Goal: Task Accomplishment & Management: Manage account settings

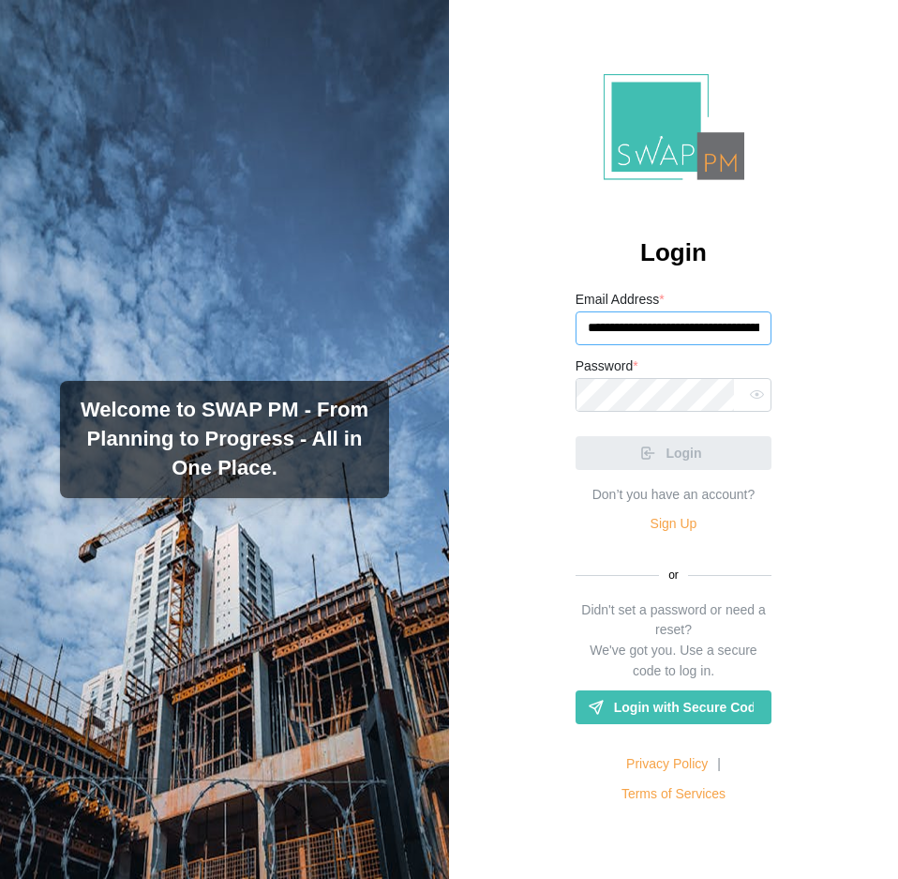
click at [682, 332] on input "**********" at bounding box center [674, 328] width 197 height 34
click at [711, 329] on input "**********" at bounding box center [674, 328] width 197 height 34
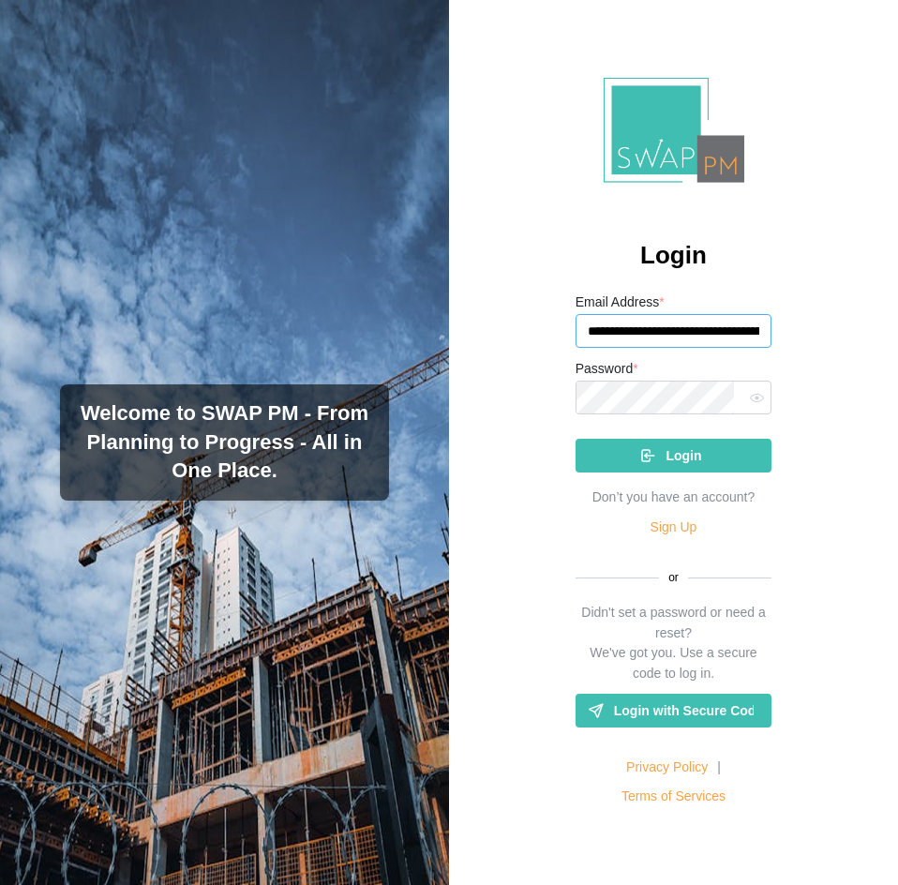
click at [612, 323] on input "**********" at bounding box center [674, 331] width 197 height 34
paste input "email"
click at [745, 408] on button "button" at bounding box center [757, 397] width 24 height 24
type input "**********"
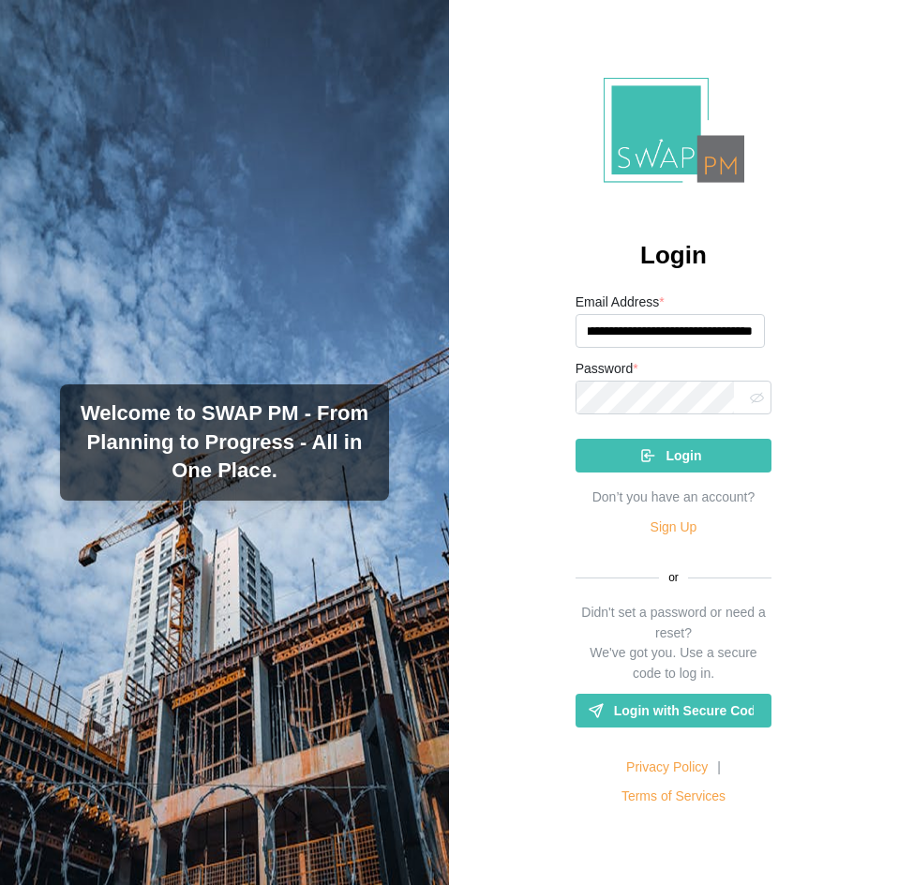
click at [671, 448] on span "Login" at bounding box center [684, 456] width 36 height 32
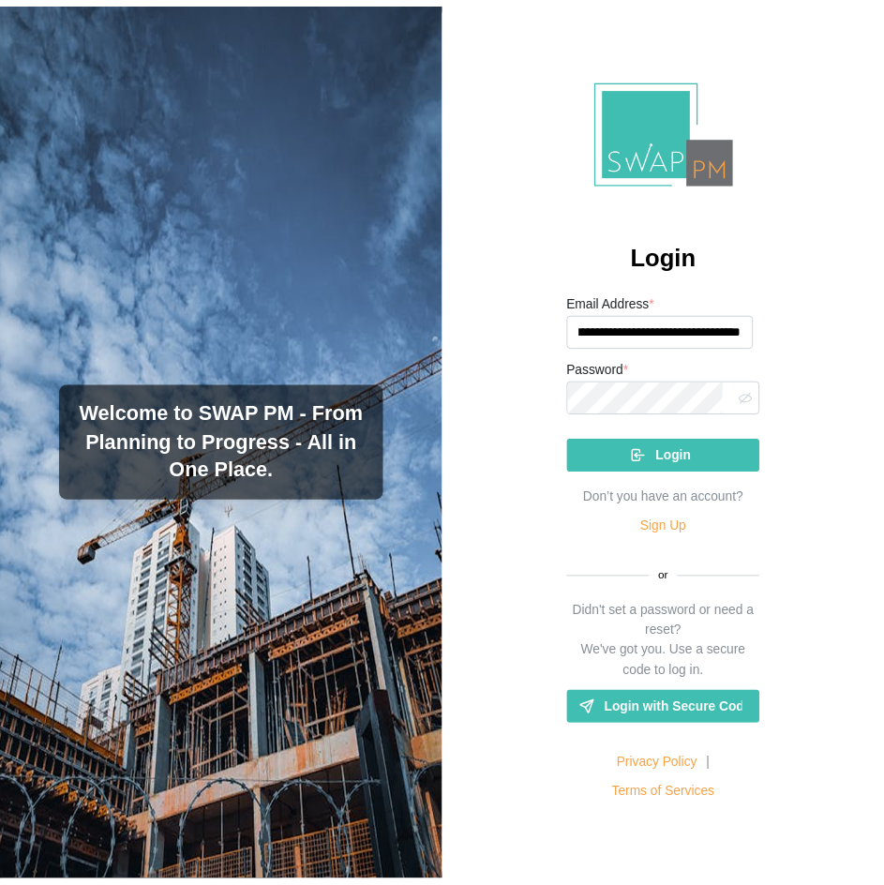
scroll to position [0, 0]
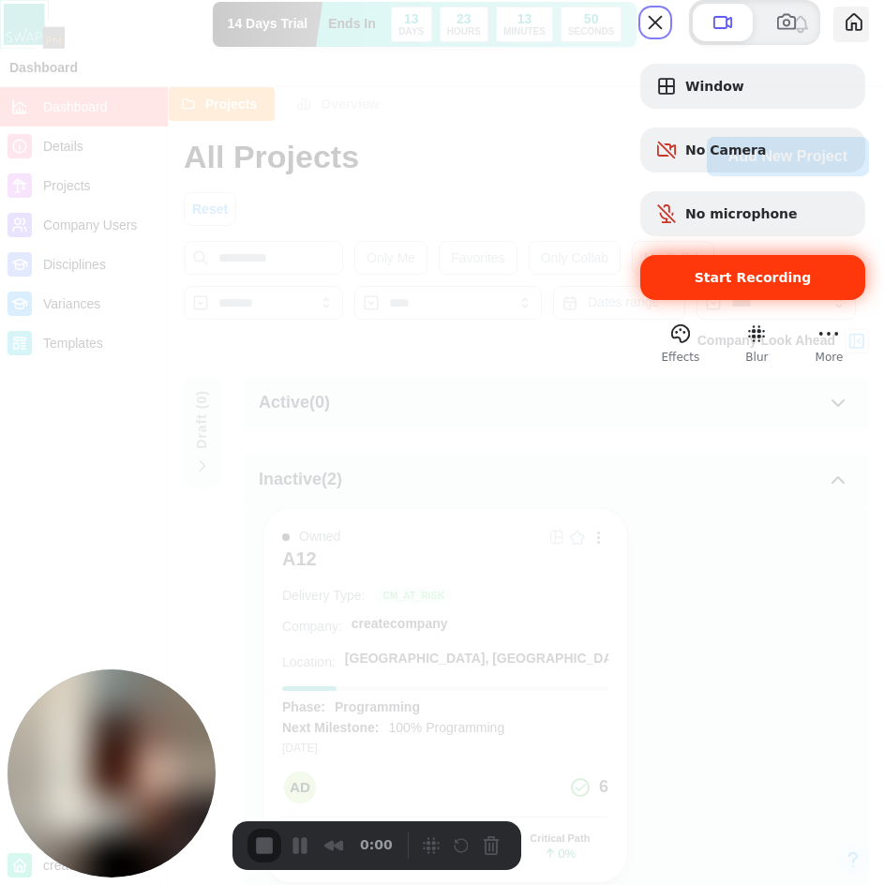
click at [674, 285] on span "Start Recording" at bounding box center [752, 277] width 195 height 15
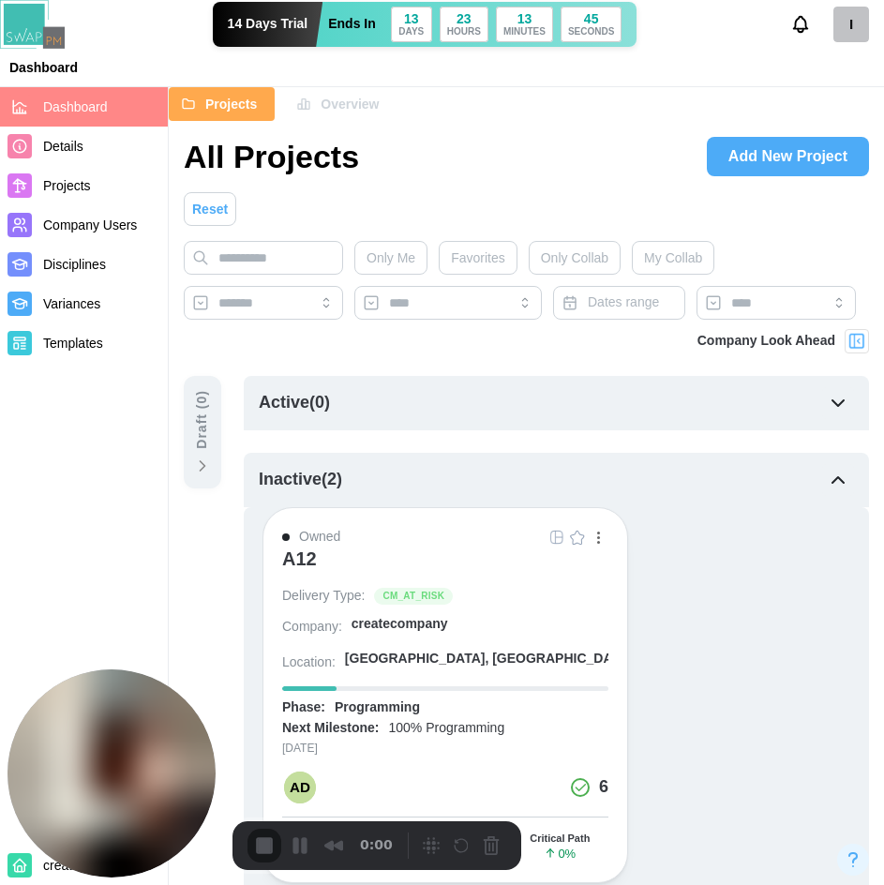
scroll to position [281, 0]
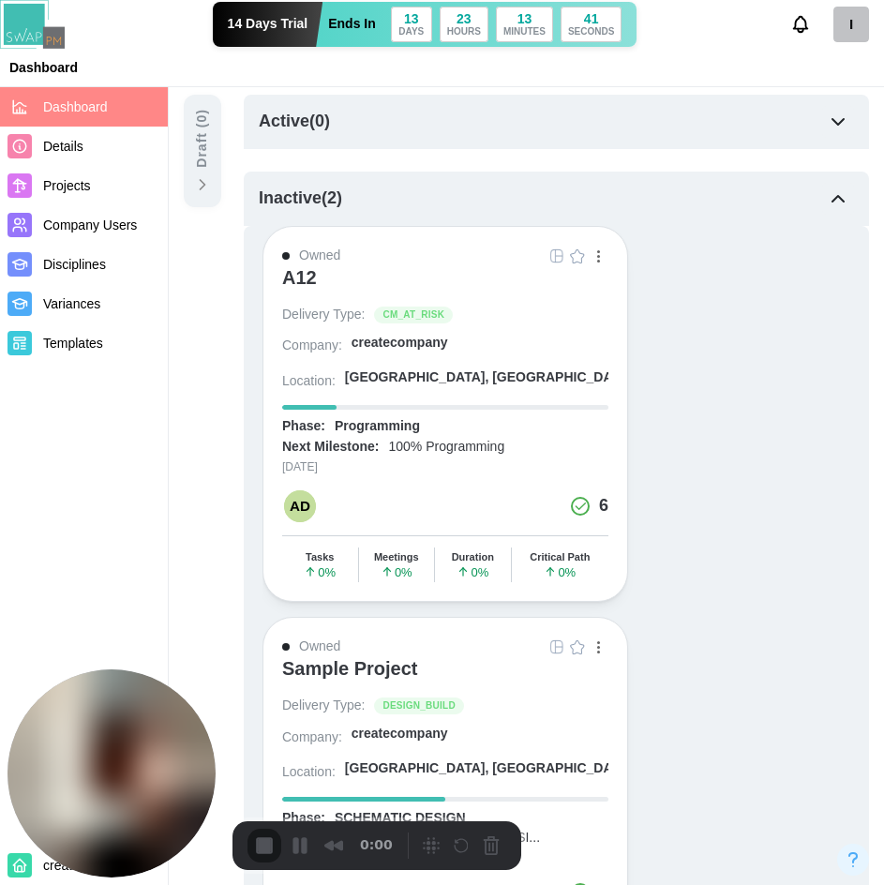
click at [299, 278] on div "A12" at bounding box center [299, 277] width 35 height 23
click at [117, 233] on span "Company Users" at bounding box center [90, 225] width 94 height 15
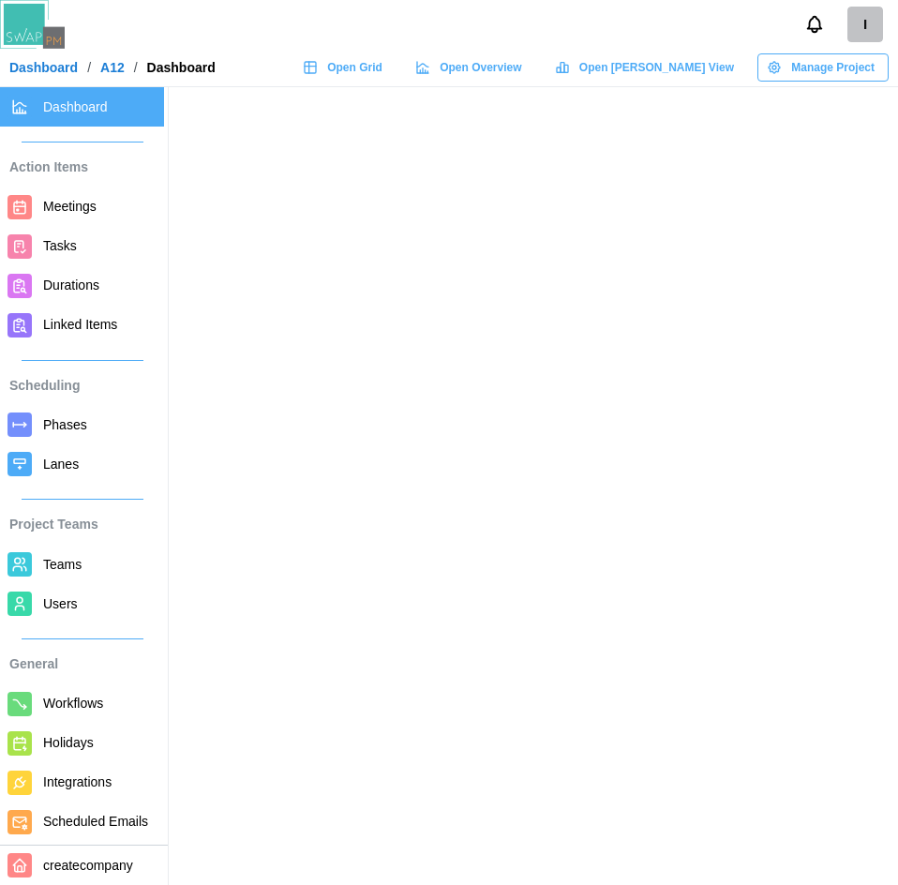
click at [52, 601] on span "Users" at bounding box center [60, 603] width 35 height 15
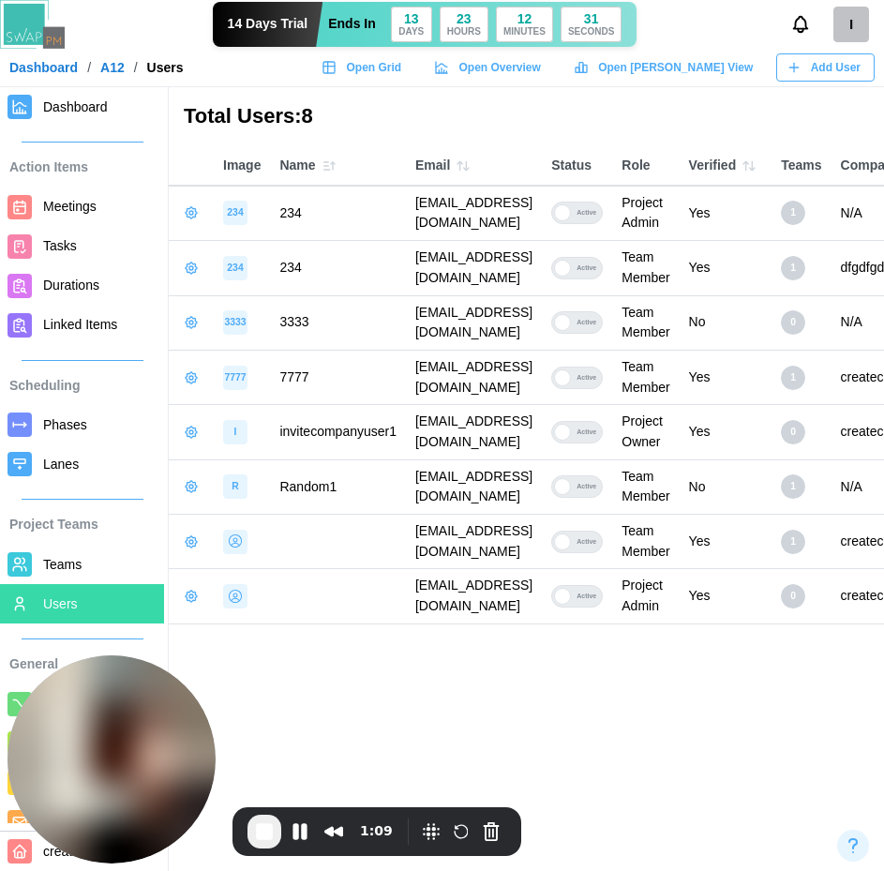
click at [828, 53] on button "Add User" at bounding box center [825, 67] width 98 height 28
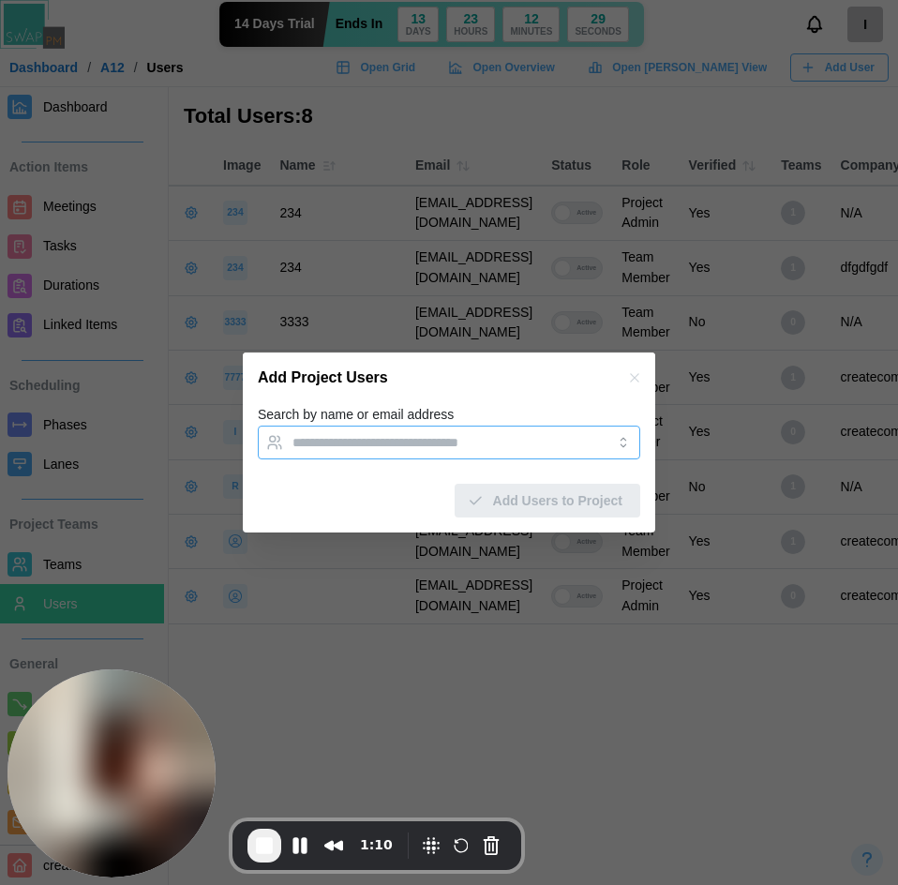
click at [440, 450] on input "Search by name or email address" at bounding box center [432, 442] width 279 height 15
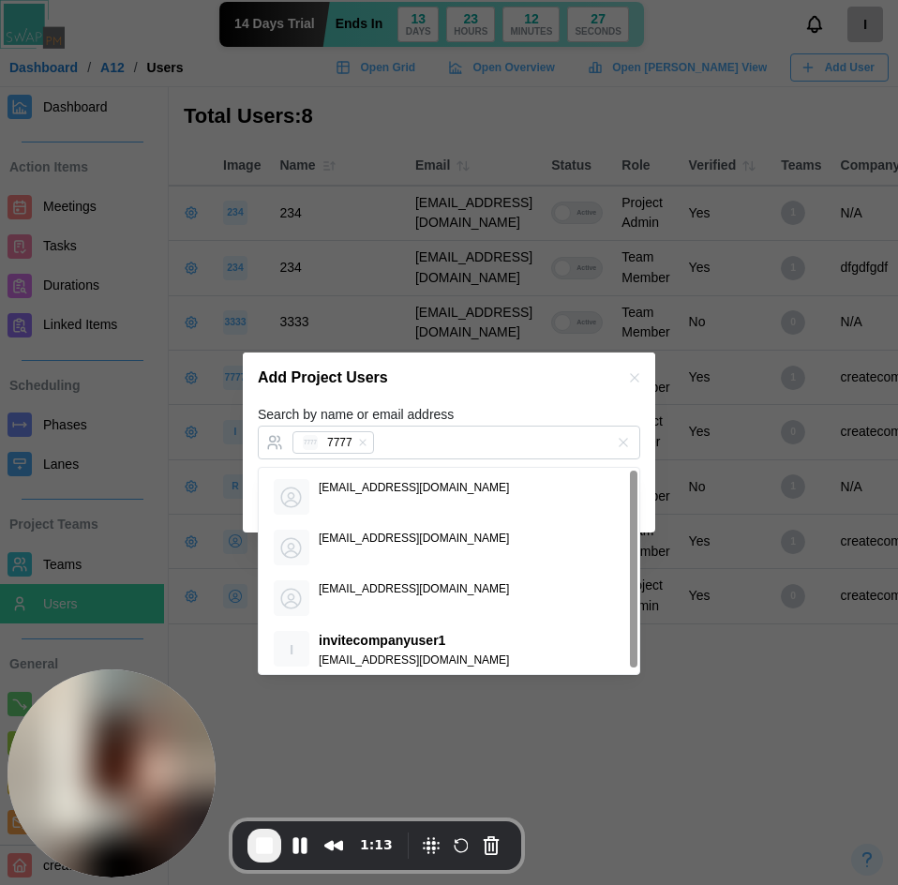
click at [499, 427] on div "Search by name or email address 7777 7777" at bounding box center [449, 431] width 383 height 57
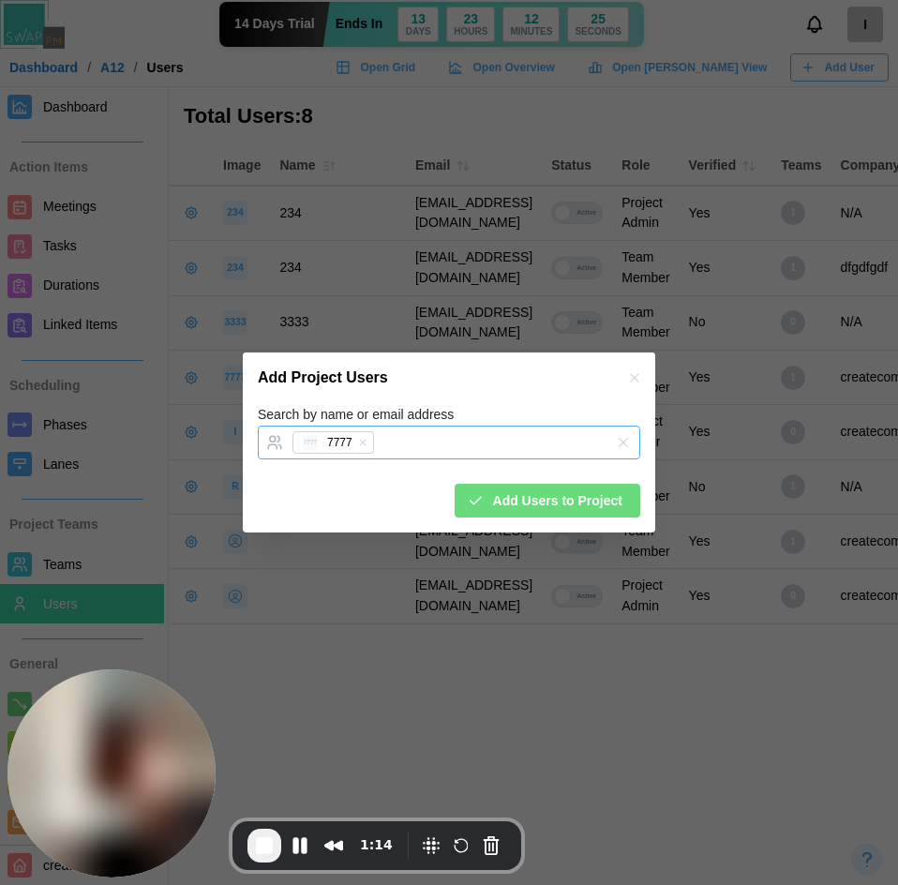
click at [361, 441] on icon "button" at bounding box center [362, 442] width 11 height 11
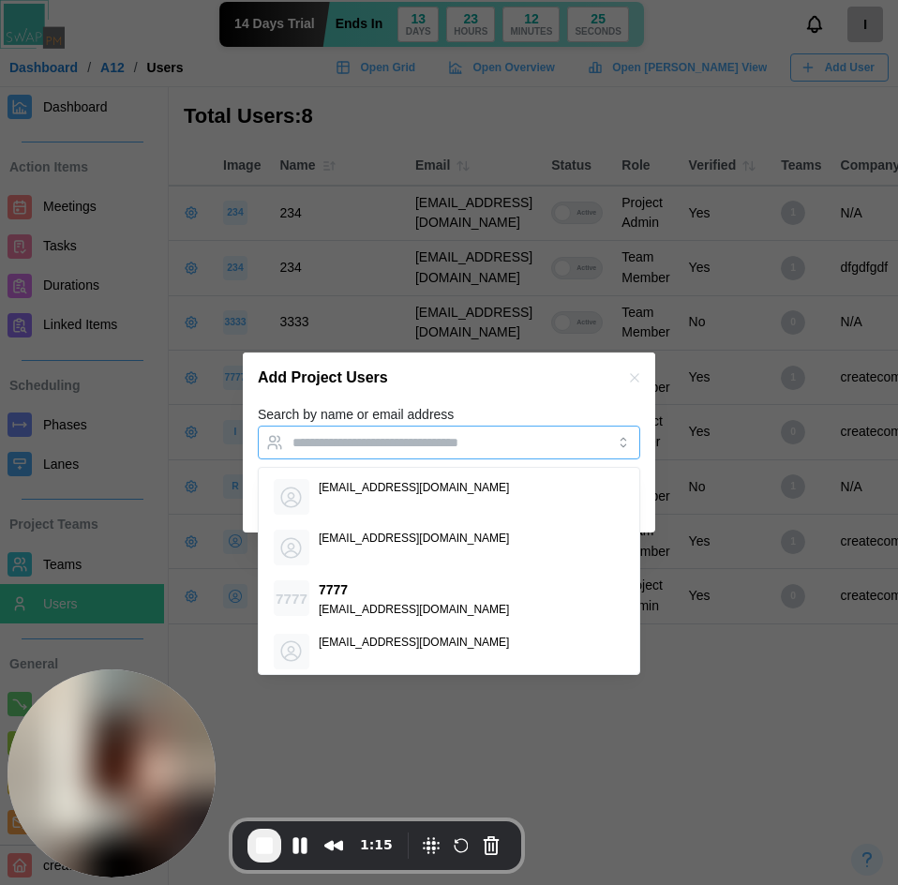
click at [400, 447] on input "Search by name or email address" at bounding box center [432, 442] width 279 height 15
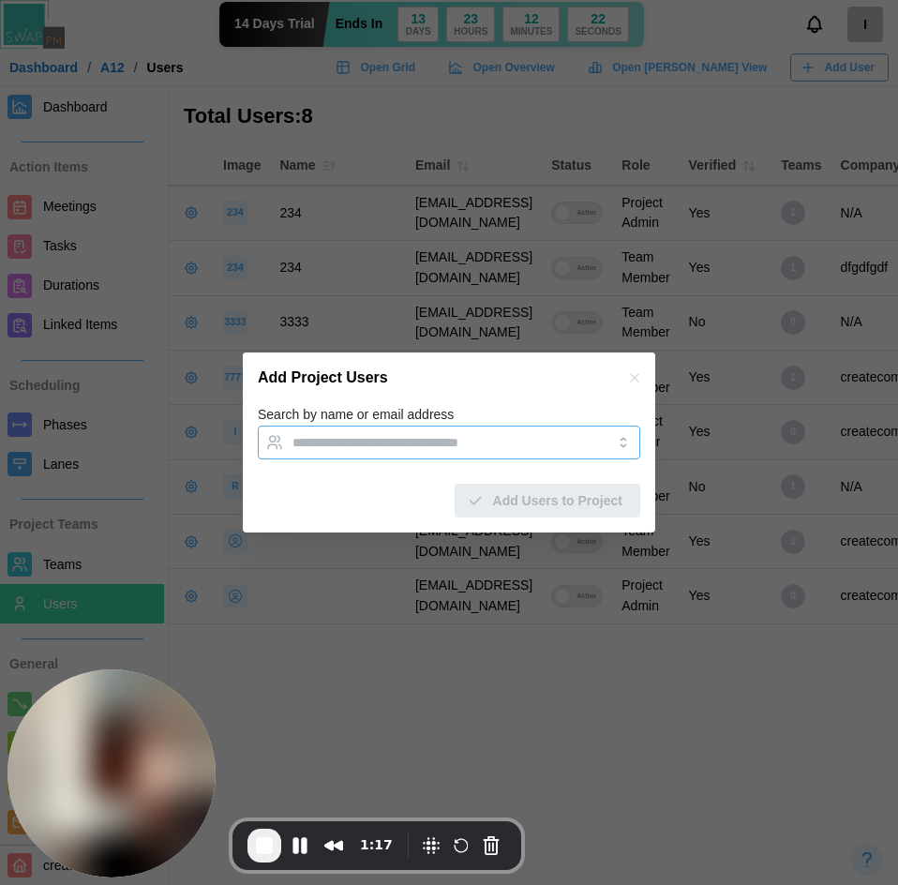
paste input "**********"
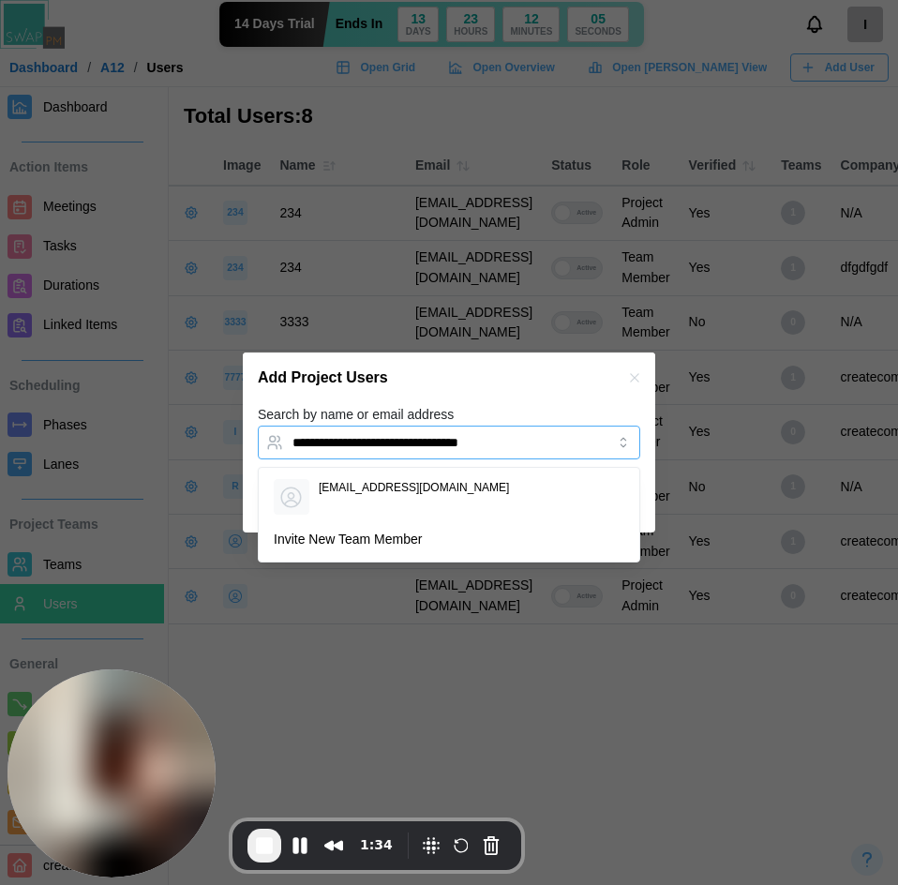
type input "**********"
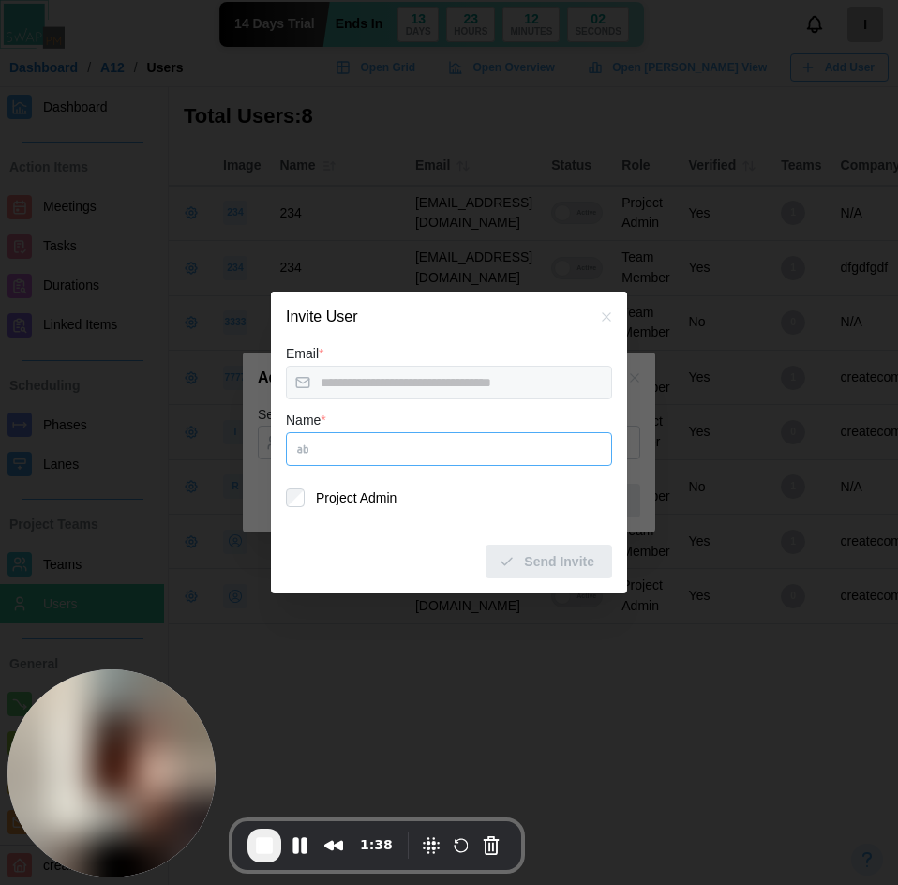
click at [368, 453] on input "Name *" at bounding box center [449, 449] width 326 height 34
type input "***"
click at [572, 568] on span "Send Invite" at bounding box center [559, 562] width 70 height 32
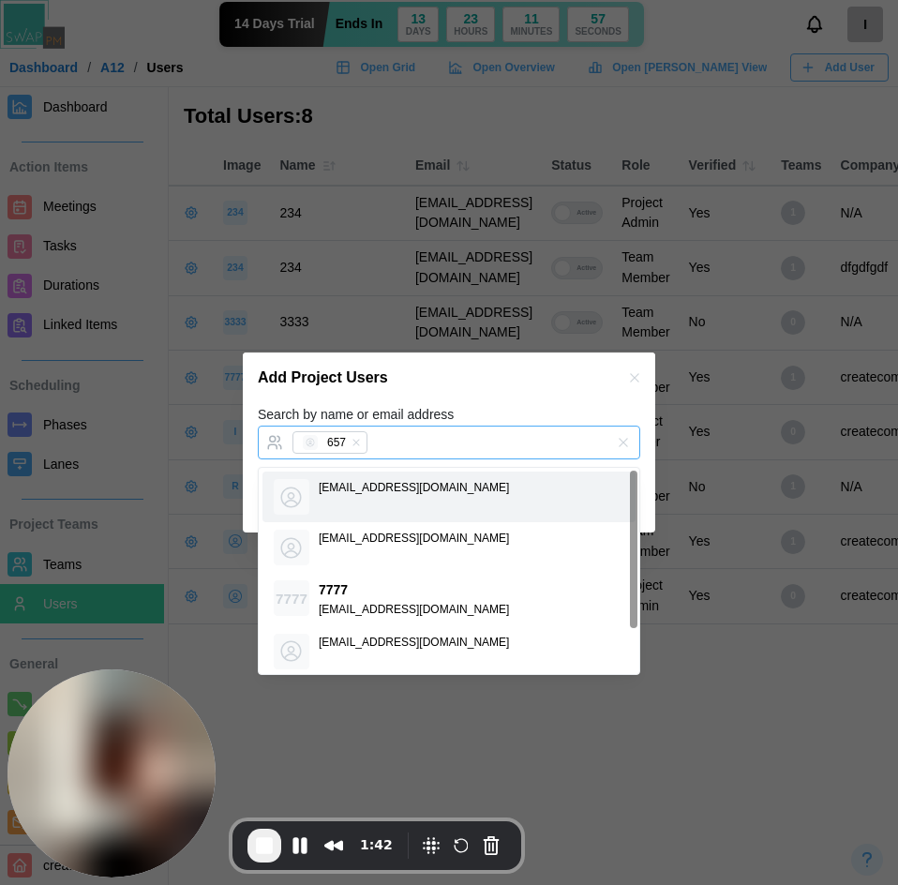
click at [463, 439] on div "657" at bounding box center [430, 443] width 284 height 32
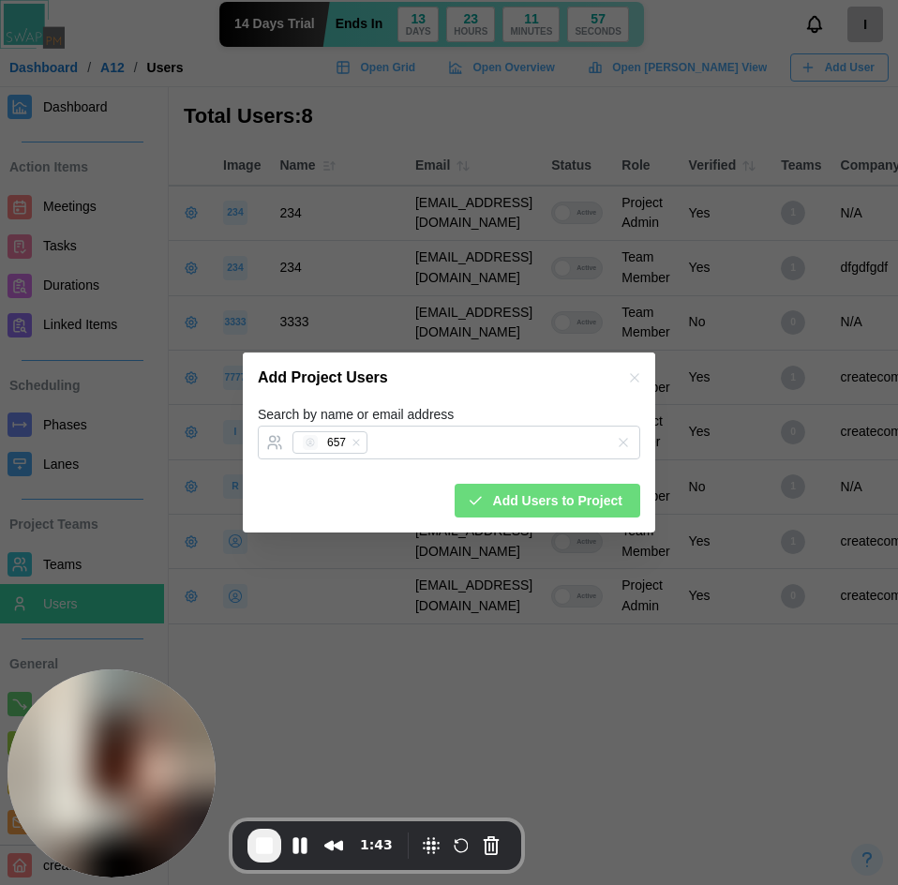
click at [529, 520] on div "Search by name or email address 657 Add Users to Project" at bounding box center [449, 468] width 413 height 130
click at [529, 509] on span "Add Users to Project" at bounding box center [557, 501] width 129 height 32
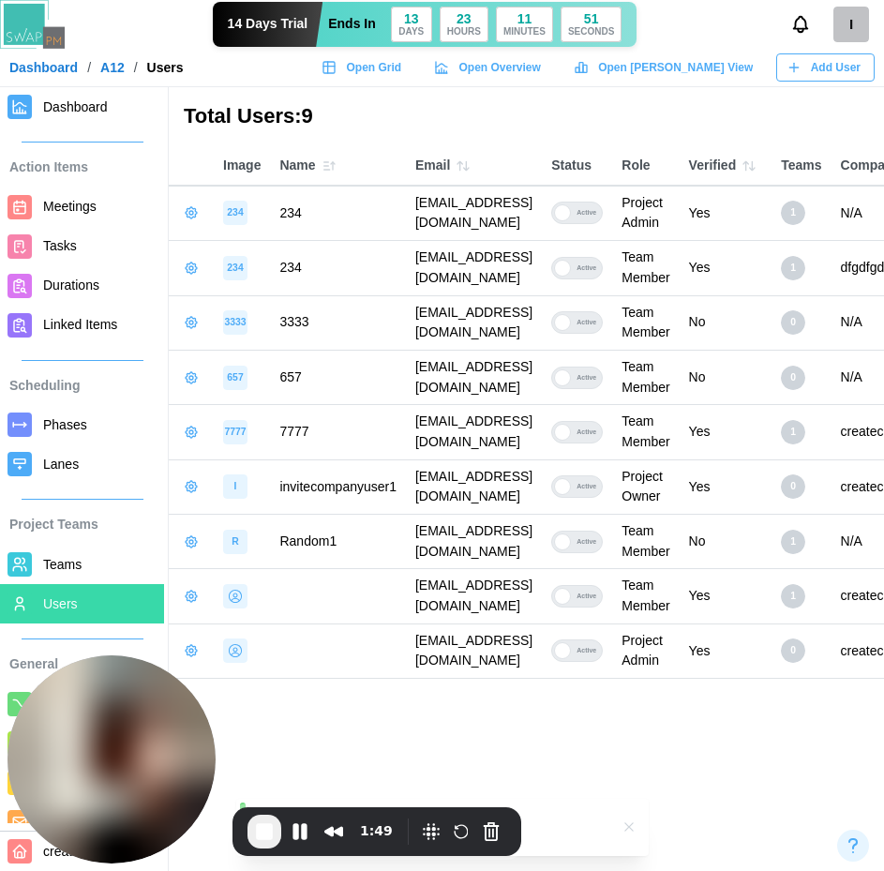
click at [186, 377] on icon "button" at bounding box center [191, 377] width 15 height 15
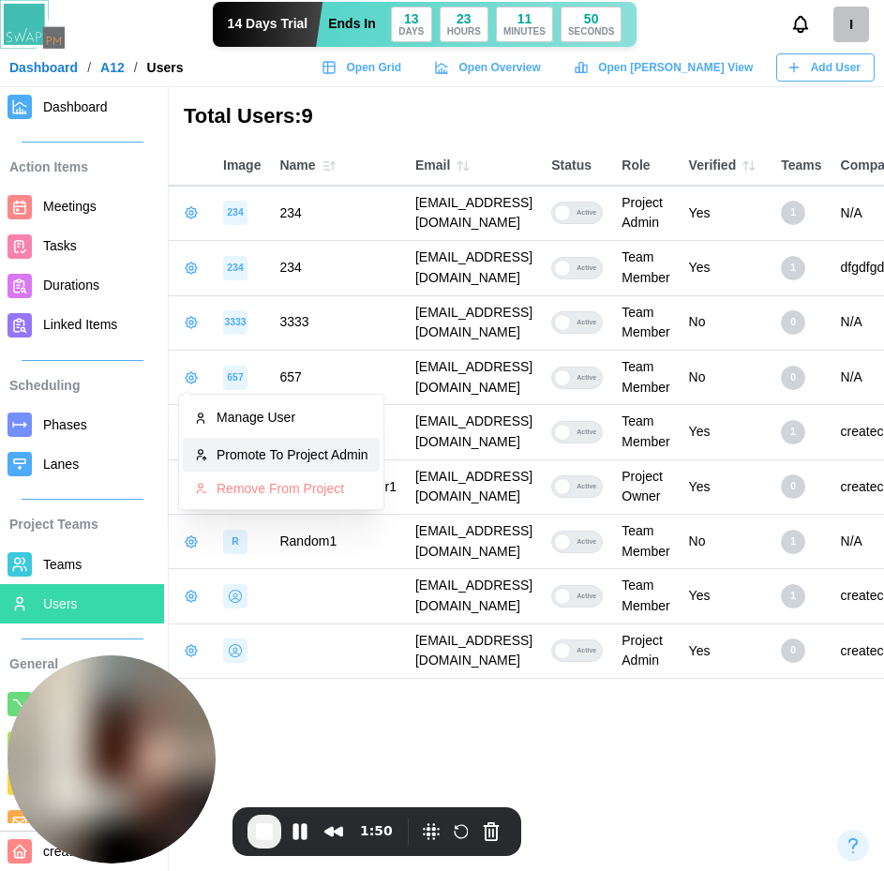
click at [248, 439] on button "Promote To Project Admin" at bounding box center [281, 455] width 197 height 34
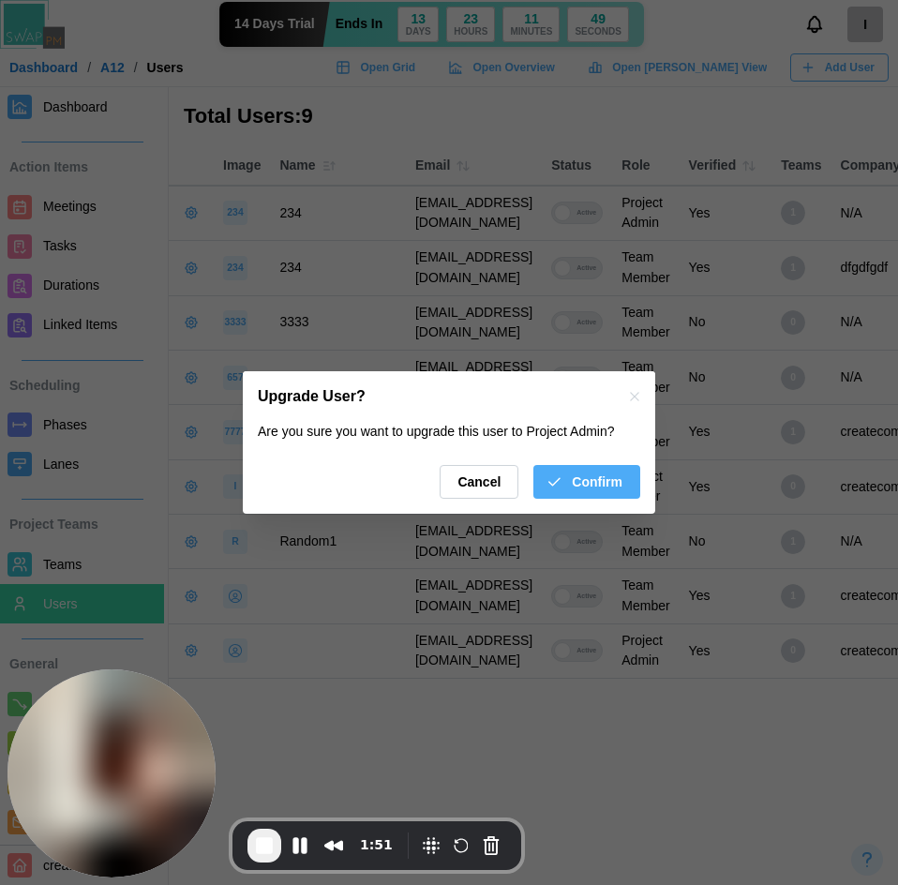
click at [612, 471] on span "Confirm" at bounding box center [597, 482] width 51 height 32
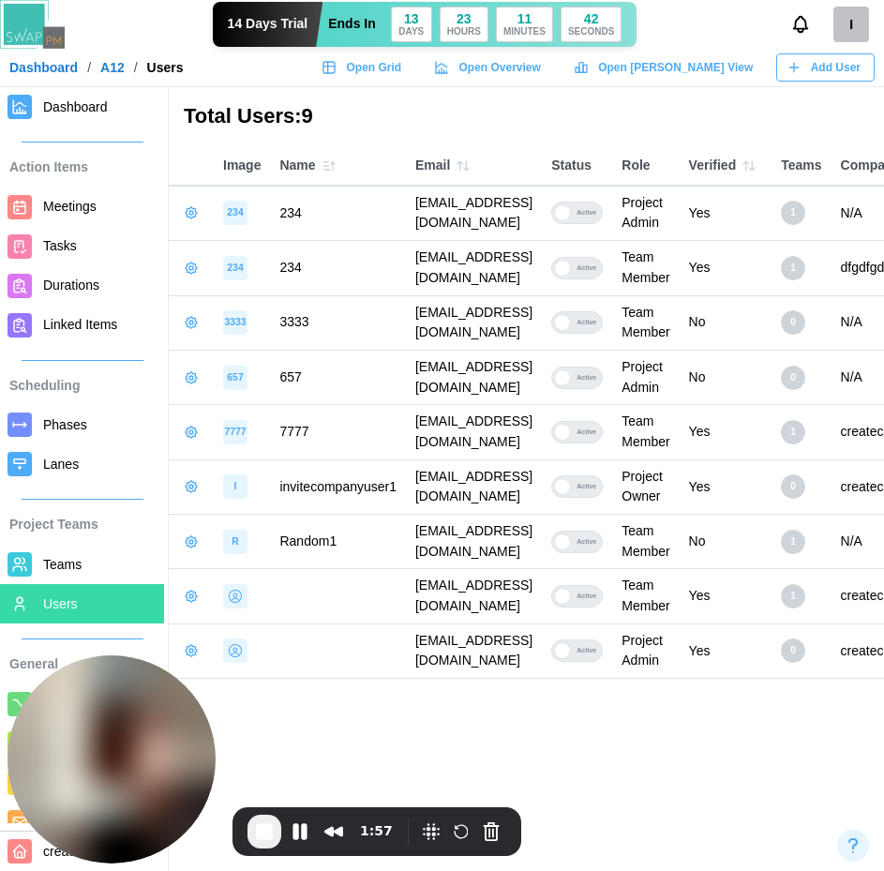
drag, startPoint x: 635, startPoint y: 378, endPoint x: 414, endPoint y: 378, distance: 221.3
click at [414, 378] on td "[EMAIL_ADDRESS][DOMAIN_NAME]" at bounding box center [474, 377] width 136 height 54
copy td "[EMAIL_ADDRESS][DOMAIN_NAME]"
click at [306, 828] on button "Pause Recording" at bounding box center [300, 832] width 30 height 30
click at [308, 824] on button "Pause Recording" at bounding box center [300, 832] width 30 height 30
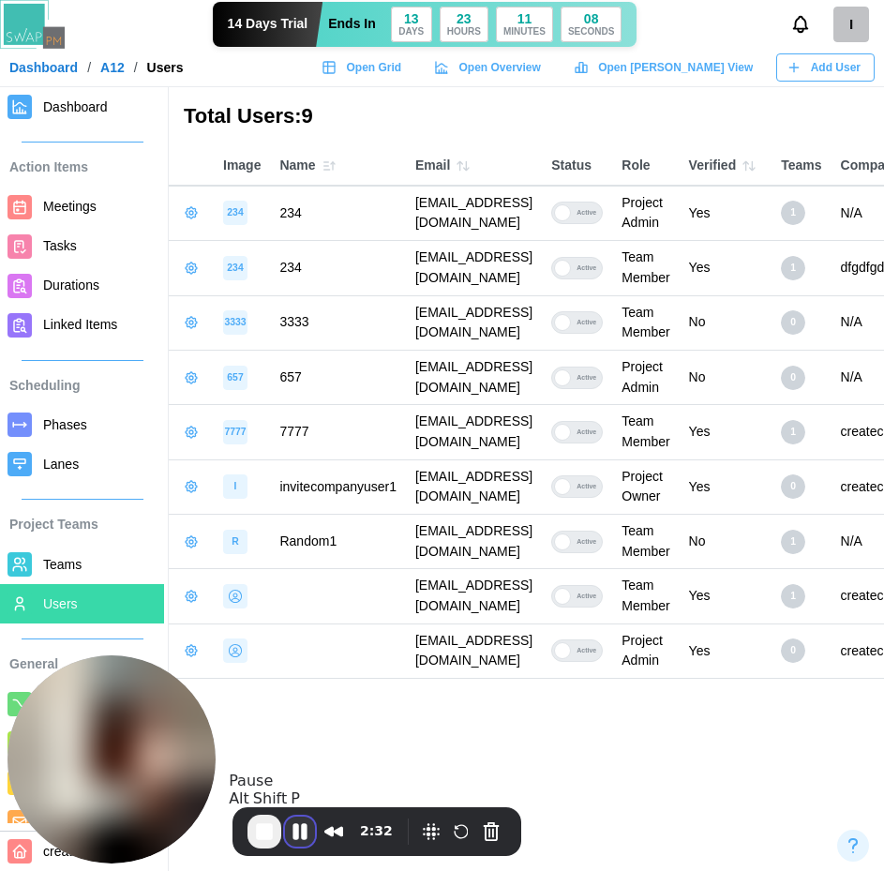
click at [304, 822] on button "Pause Recording" at bounding box center [300, 832] width 30 height 30
click at [296, 833] on button "Pause Recording" at bounding box center [300, 832] width 30 height 30
click at [379, 708] on main "Total Users: 9 Image Name Email Status Role Verified Teams Company 234 234 [EMA…" at bounding box center [442, 435] width 884 height 871
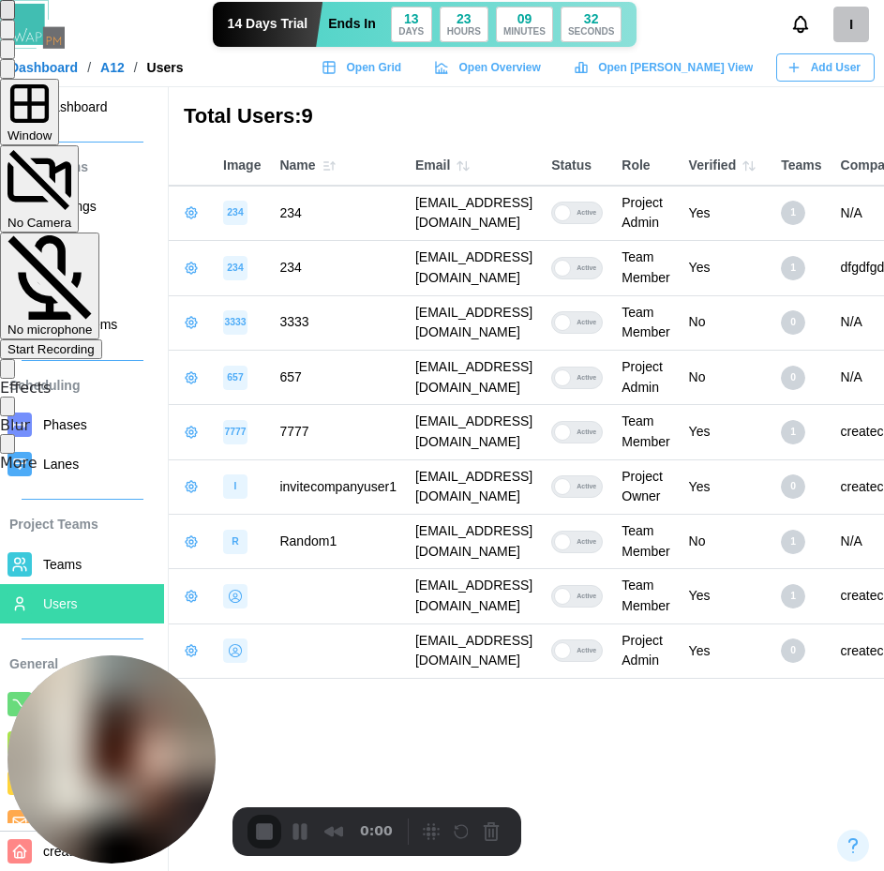
click at [95, 342] on span "Start Recording" at bounding box center [51, 349] width 87 height 14
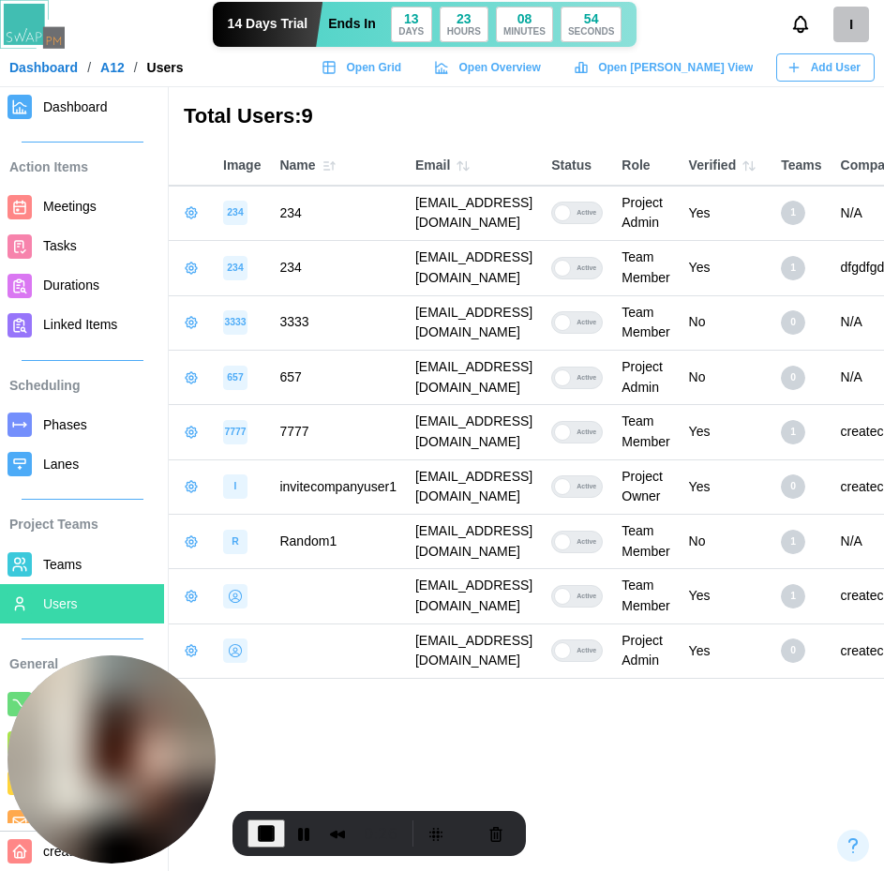
drag, startPoint x: 634, startPoint y: 372, endPoint x: 399, endPoint y: 372, distance: 234.4
click at [399, 372] on tr "657 657 [EMAIL_ADDRESS][DOMAIN_NAME] Active Project Admin No 0 N/A" at bounding box center [571, 377] width 805 height 54
copy tr "[EMAIL_ADDRESS][DOMAIN_NAME]"
